Goal: Transaction & Acquisition: Purchase product/service

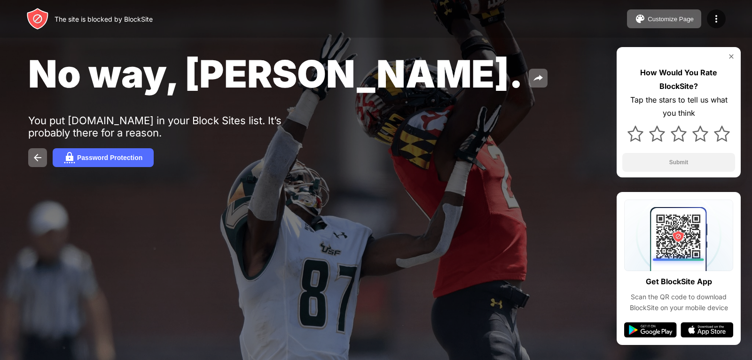
click at [148, 48] on div "No way, [PERSON_NAME]. You put [DOMAIN_NAME] in your Block Sites list. It’s pro…" at bounding box center [376, 109] width 752 height 218
click at [637, 135] on img at bounding box center [636, 134] width 16 height 16
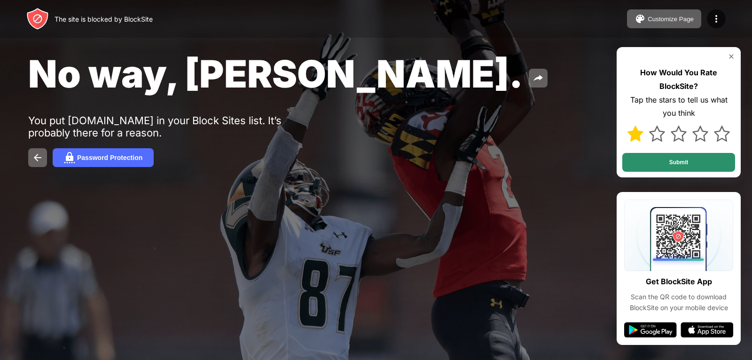
click at [710, 159] on button "Submit" at bounding box center [679, 162] width 113 height 19
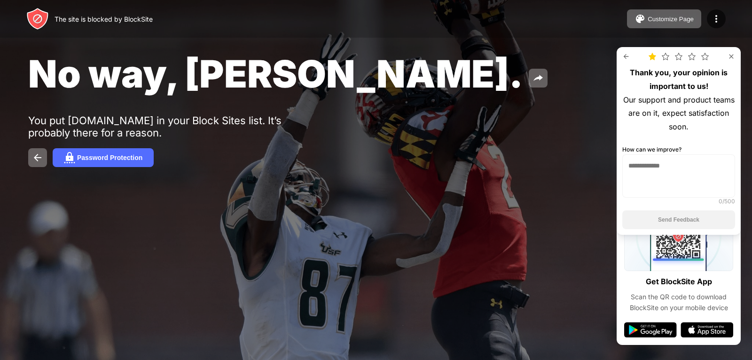
click at [689, 208] on div "Thank you, your opinion is important to us! Our support and product teams are o…" at bounding box center [679, 141] width 124 height 188
click at [683, 183] on textarea at bounding box center [679, 175] width 113 height 43
click at [676, 173] on textarea at bounding box center [679, 175] width 113 height 43
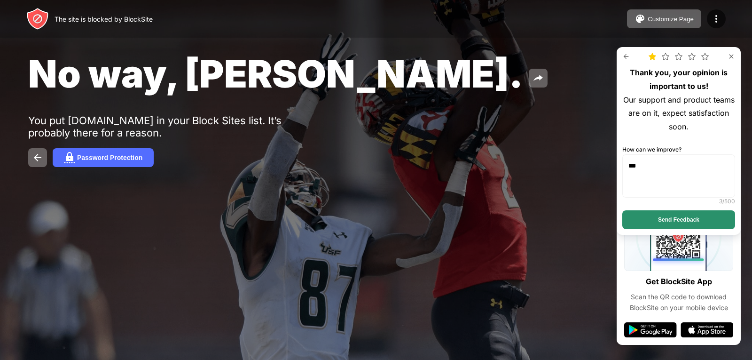
type textarea "***"
click at [670, 215] on button "Send Feedback" at bounding box center [679, 219] width 113 height 19
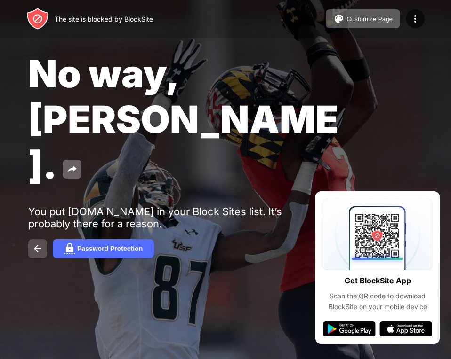
click at [29, 239] on button at bounding box center [37, 248] width 19 height 19
click at [35, 243] on img at bounding box center [37, 248] width 11 height 11
click at [36, 243] on img at bounding box center [37, 248] width 11 height 11
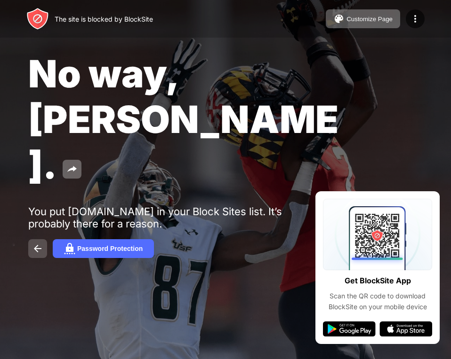
click at [36, 243] on img at bounding box center [37, 248] width 11 height 11
click at [31, 206] on div "You put [DOMAIN_NAME] in your Block Sites list. It’s probably there for a reaso…" at bounding box center [173, 218] width 291 height 24
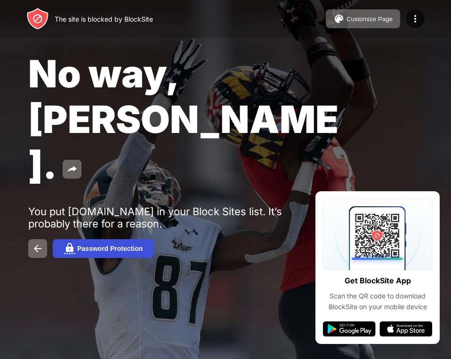
click at [79, 245] on div "Password Protection" at bounding box center [109, 249] width 65 height 8
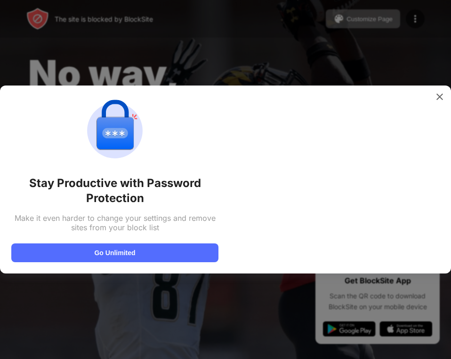
drag, startPoint x: 109, startPoint y: 227, endPoint x: 105, endPoint y: 231, distance: 6.0
click at [105, 231] on div "Make it even harder to change your settings and remove sites from your block li…" at bounding box center [114, 223] width 207 height 19
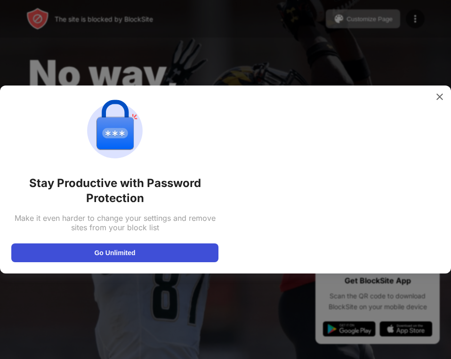
click at [87, 249] on button "Go Unlimited" at bounding box center [114, 253] width 207 height 19
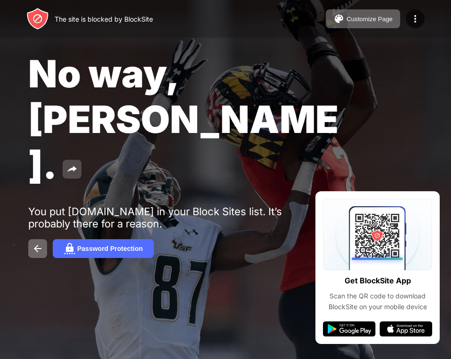
click at [78, 164] on img at bounding box center [71, 169] width 11 height 11
